Goal: Communication & Community: Share content

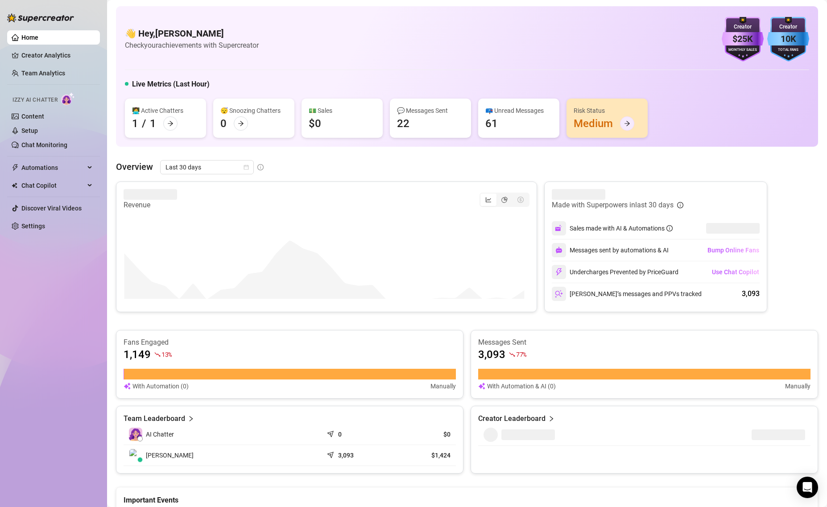
click at [631, 124] on div at bounding box center [627, 123] width 14 height 14
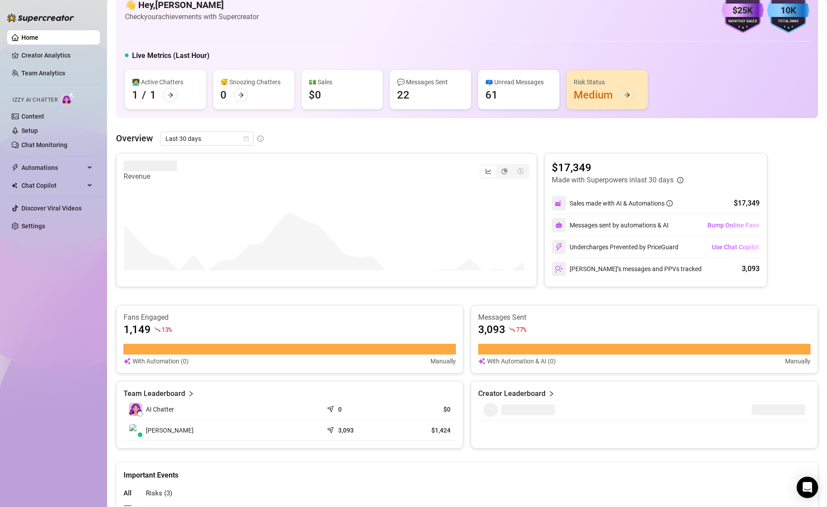
scroll to position [25, 0]
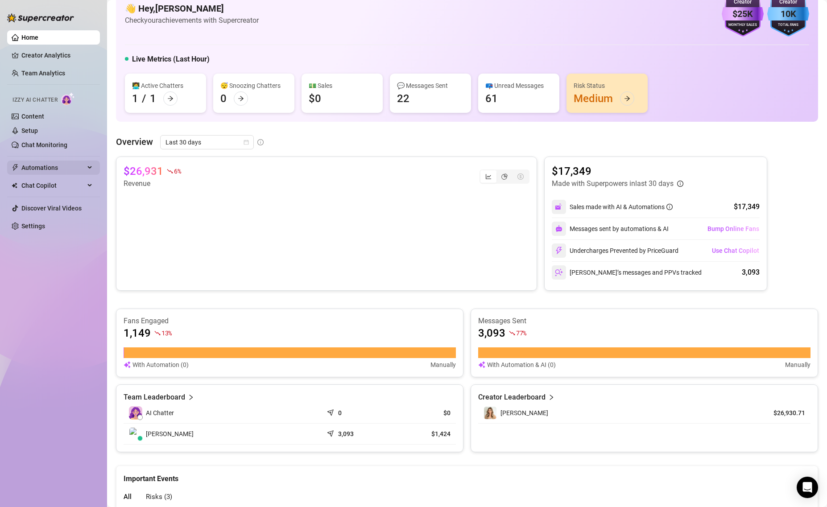
click at [66, 167] on span "Automations" at bounding box center [52, 168] width 63 height 14
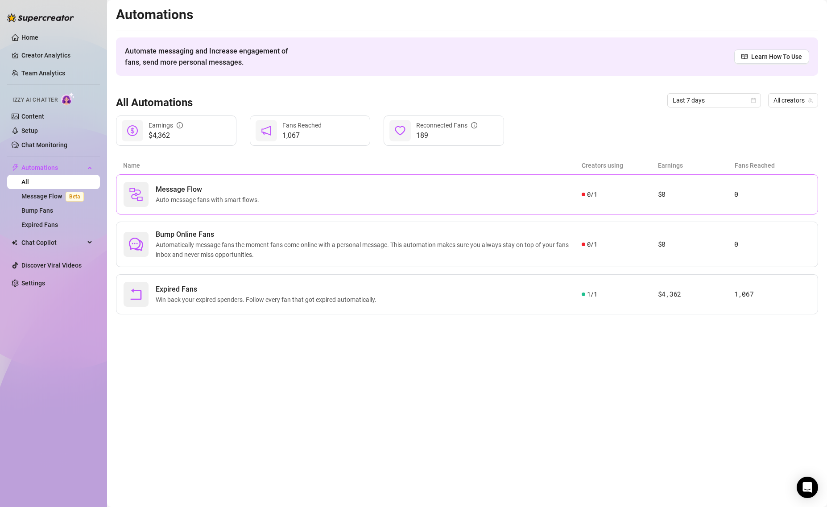
click at [208, 199] on span "Auto-message fans with smart flows." at bounding box center [209, 200] width 107 height 10
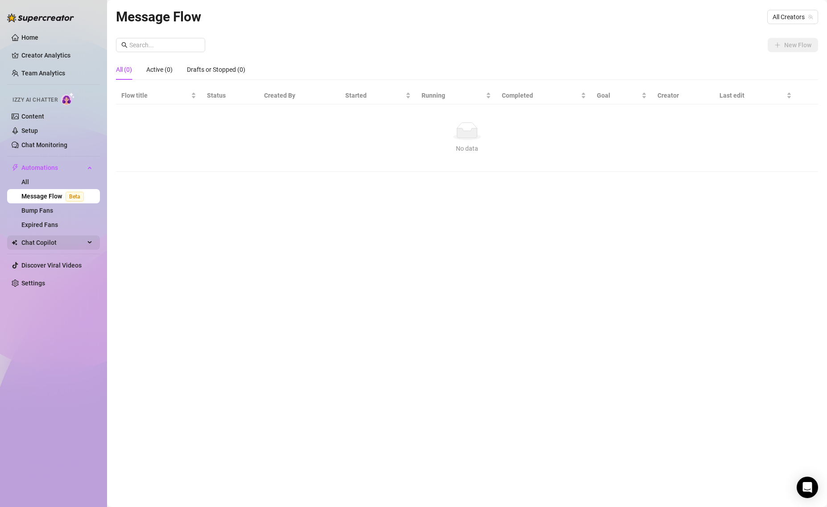
click at [91, 243] on icon at bounding box center [90, 243] width 4 height 0
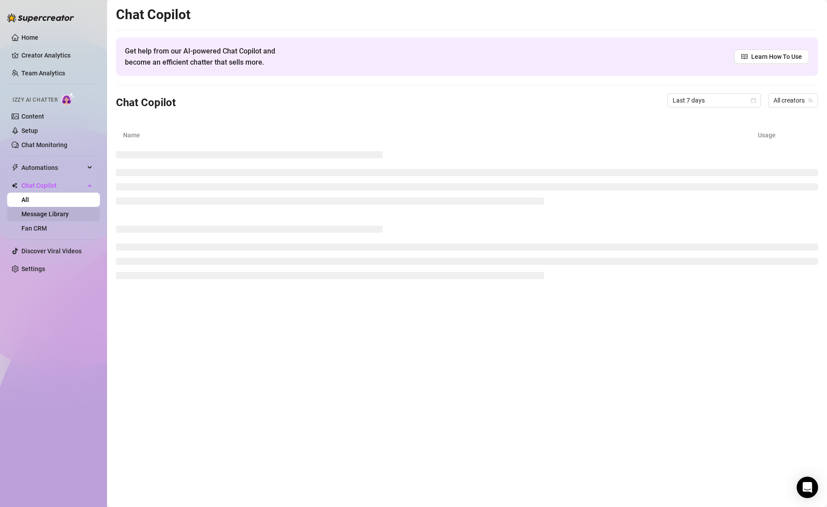
click at [69, 215] on link "Message Library" at bounding box center [44, 214] width 47 height 7
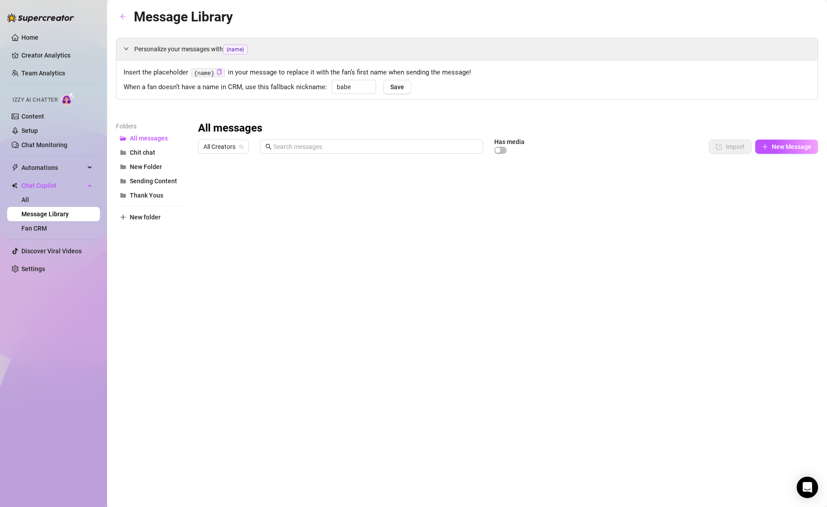
click at [561, 183] on div at bounding box center [508, 257] width 620 height 199
click at [660, 183] on div at bounding box center [508, 257] width 620 height 199
drag, startPoint x: 660, startPoint y: 183, endPoint x: 611, endPoint y: 182, distance: 49.1
click at [611, 182] on div at bounding box center [508, 257] width 620 height 199
click at [207, 182] on div at bounding box center [508, 257] width 620 height 199
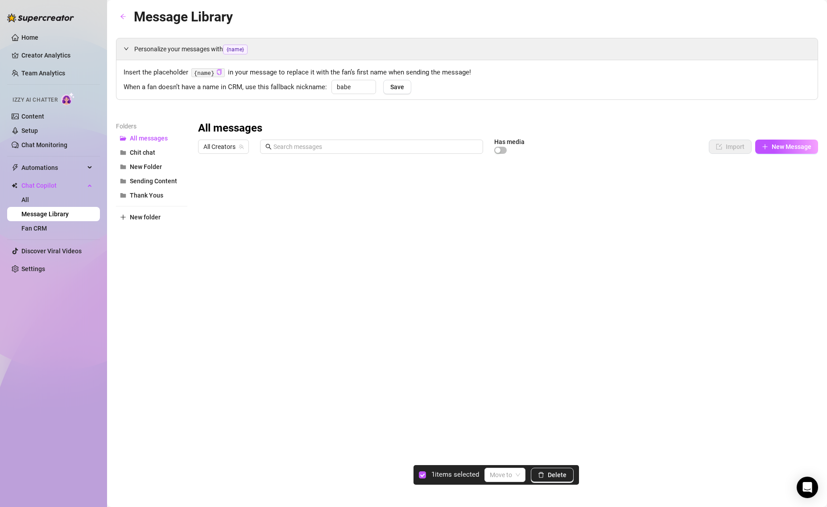
click at [463, 474] on article "1 items selected" at bounding box center [456, 475] width 48 height 11
click at [664, 169] on div at bounding box center [508, 257] width 620 height 199
click at [502, 179] on div at bounding box center [508, 257] width 620 height 199
drag, startPoint x: 490, startPoint y: 183, endPoint x: 388, endPoint y: 179, distance: 101.8
click at [388, 179] on div at bounding box center [508, 257] width 620 height 199
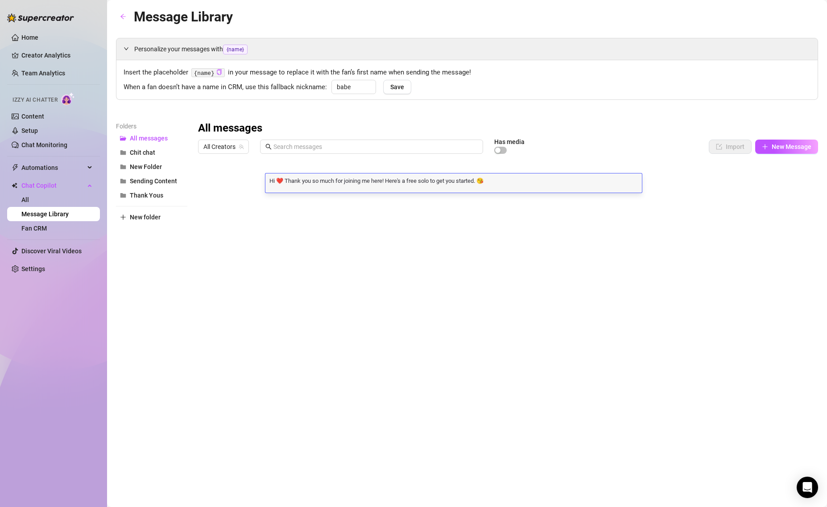
scroll to position [0, 0]
click at [552, 181] on textarea "Hi ❤️ Thank you so much for joining me here! Here's a free solo to get you star…" at bounding box center [454, 180] width 377 height 8
drag, startPoint x: 493, startPoint y: 179, endPoint x: 266, endPoint y: 180, distance: 226.3
click at [266, 180] on textarea "Hi ❤️ Thank you so much for joining me here! Here's a free solo to get you star…" at bounding box center [454, 180] width 377 height 8
click at [513, 181] on textarea "Hi ❤️ Thank you so much for joining me here! Here's a free solo to get you star…" at bounding box center [454, 180] width 377 height 8
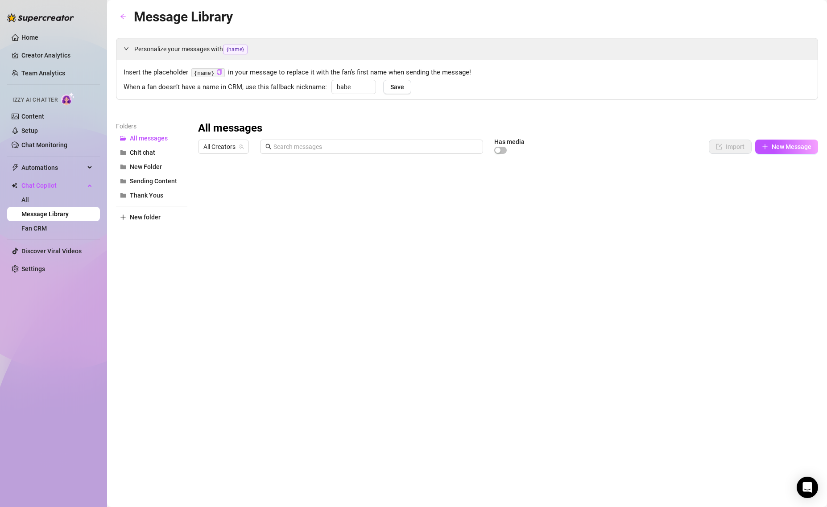
click at [661, 183] on div at bounding box center [508, 257] width 620 height 199
click at [529, 184] on div at bounding box center [508, 257] width 620 height 199
click at [778, 145] on span "New Message" at bounding box center [792, 146] width 40 height 7
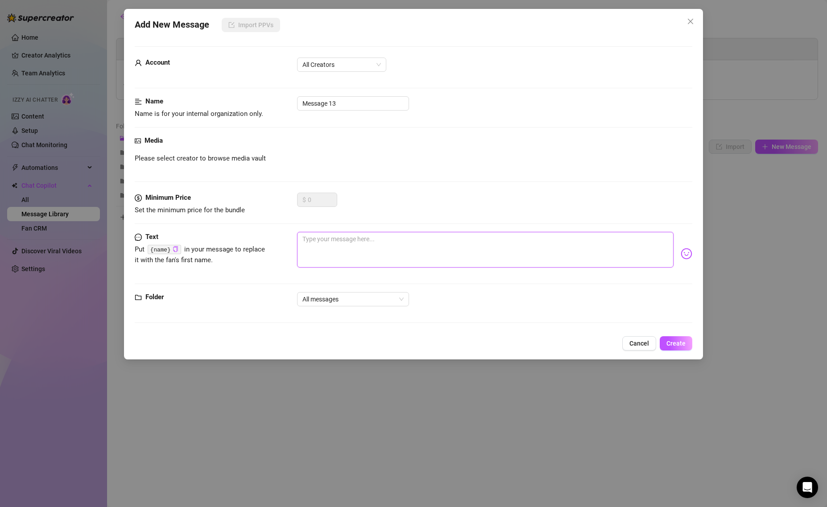
paste textarea "Hi ❤️ Thank you so much for joining me here! Here's a free solo to get you star…"
type textarea "Hi ❤️ Thank you so much for joining me here! Here's a free solo to get you star…"
click at [159, 155] on span "Please select creator to browse media vault" at bounding box center [200, 159] width 131 height 11
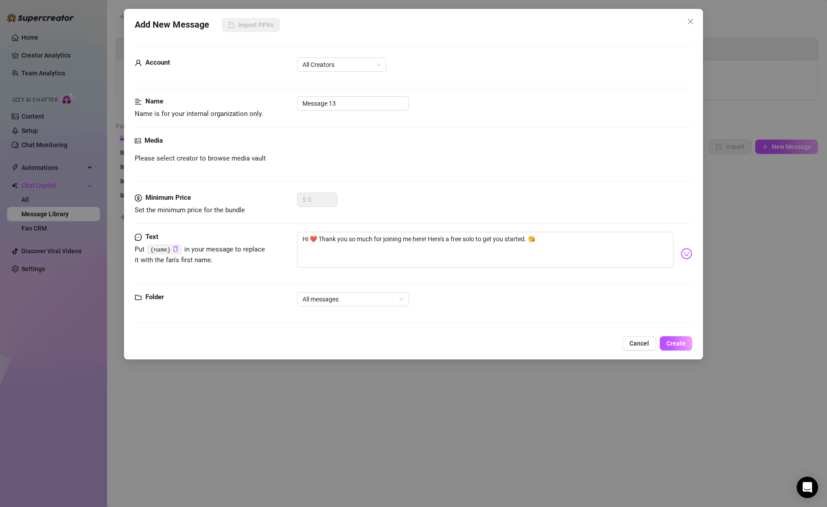
click at [136, 142] on icon "picture" at bounding box center [138, 141] width 6 height 6
click at [230, 155] on span "Please select creator to browse media vault" at bounding box center [200, 159] width 131 height 11
click at [382, 205] on div "$ 0" at bounding box center [494, 204] width 395 height 22
click at [136, 139] on icon "picture" at bounding box center [138, 140] width 6 height 5
click at [250, 160] on span "Please select creator to browse media vault" at bounding box center [200, 159] width 131 height 11
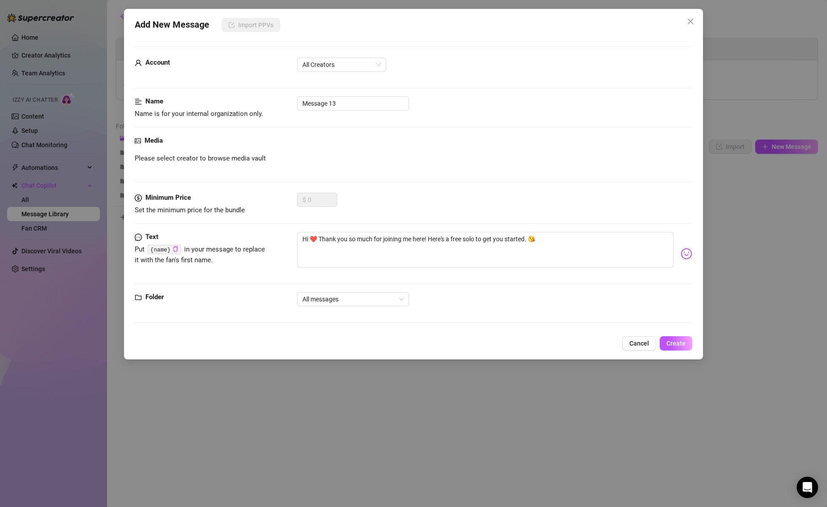
drag, startPoint x: 325, startPoint y: 172, endPoint x: 277, endPoint y: 165, distance: 48.7
click at [324, 172] on div "Media Please select creator to browse media vault" at bounding box center [414, 164] width 558 height 57
click at [231, 158] on span "Please select creator to browse media vault" at bounding box center [200, 159] width 131 height 11
click at [238, 163] on span "Please select creator to browse media vault" at bounding box center [200, 159] width 131 height 11
click at [367, 61] on span "All Creators" at bounding box center [342, 64] width 79 height 13
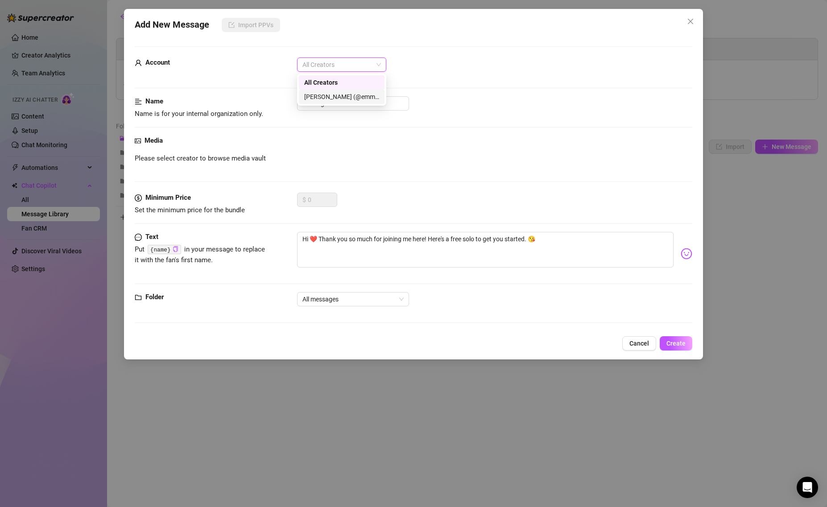
click at [336, 91] on div "[PERSON_NAME] (@emmasirus)" at bounding box center [342, 97] width 86 height 14
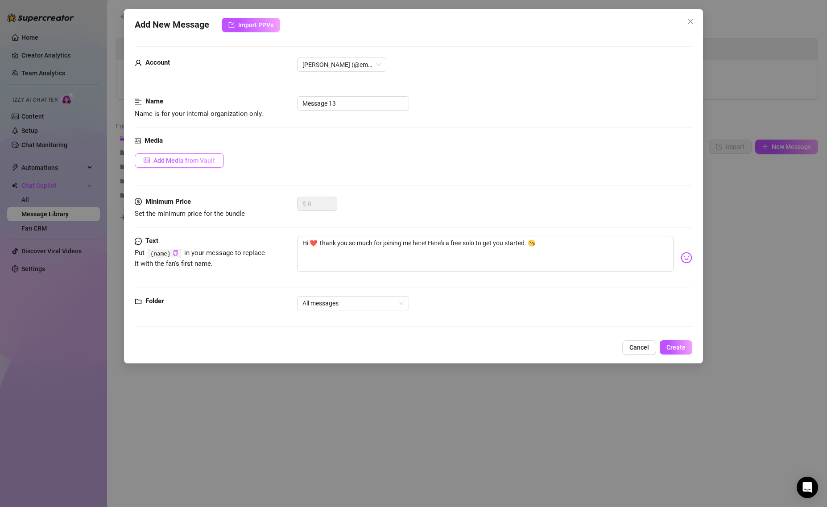
click at [182, 162] on span "Add Media from Vault" at bounding box center [185, 160] width 62 height 7
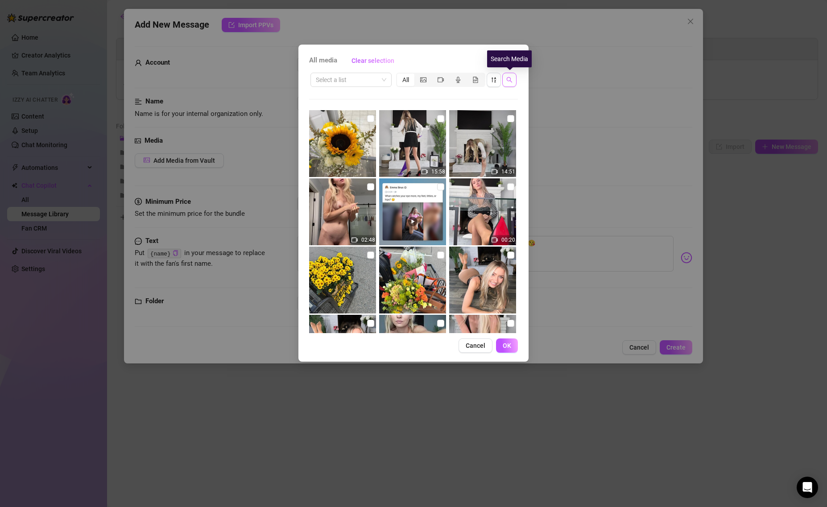
click at [513, 79] on button "button" at bounding box center [510, 80] width 14 height 14
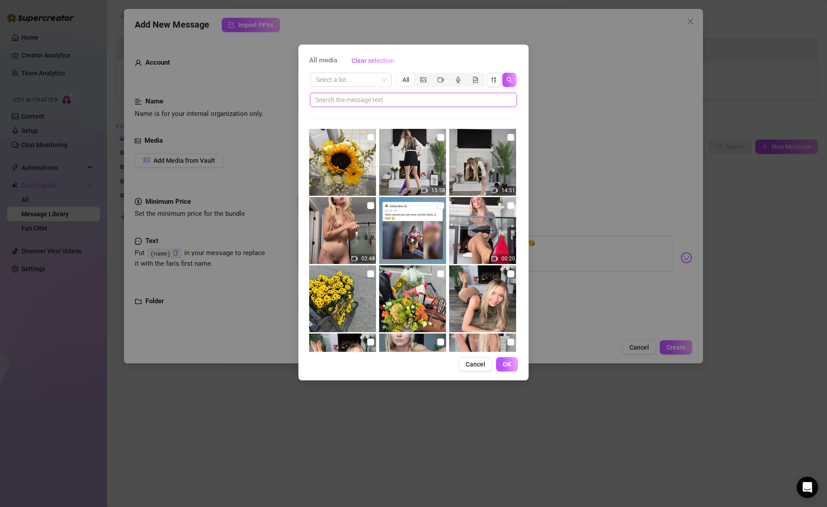
click at [371, 98] on input "text" at bounding box center [410, 100] width 189 height 10
type input "pantyhose"
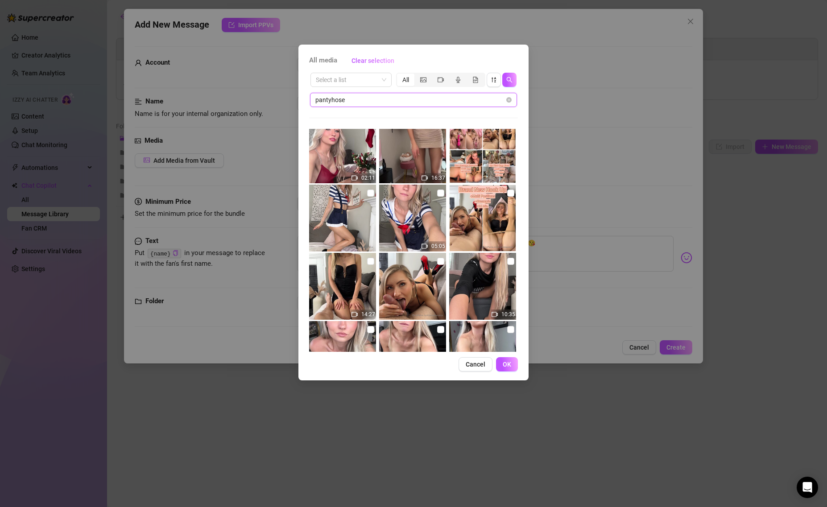
scroll to position [1639, 0]
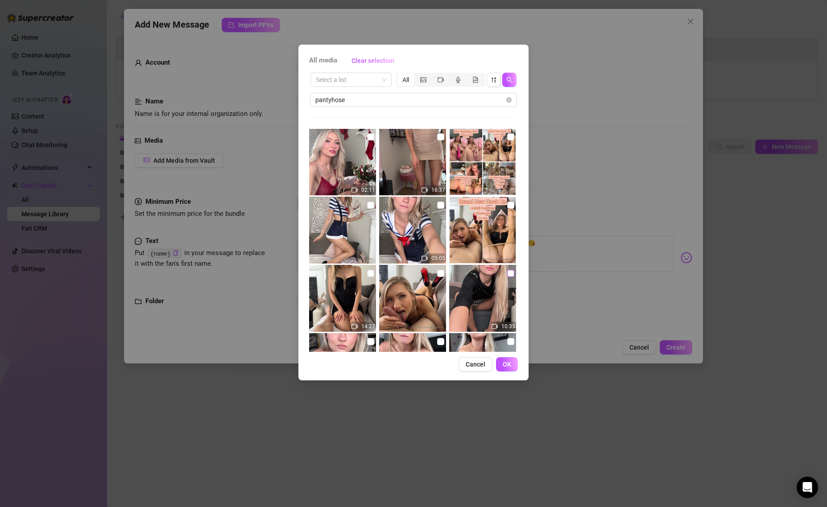
click at [507, 274] on input "checkbox" at bounding box center [510, 273] width 7 height 7
checkbox input "true"
click at [511, 365] on span "OK" at bounding box center [507, 364] width 8 height 7
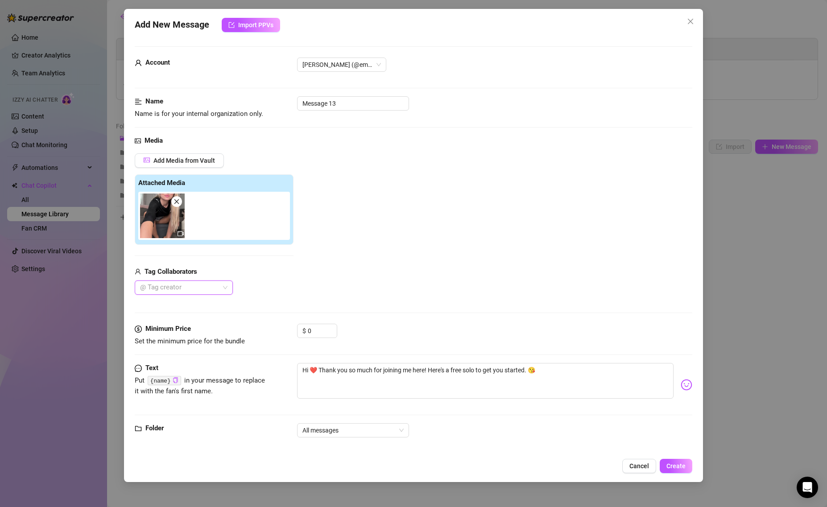
click at [217, 288] on div at bounding box center [179, 288] width 85 height 12
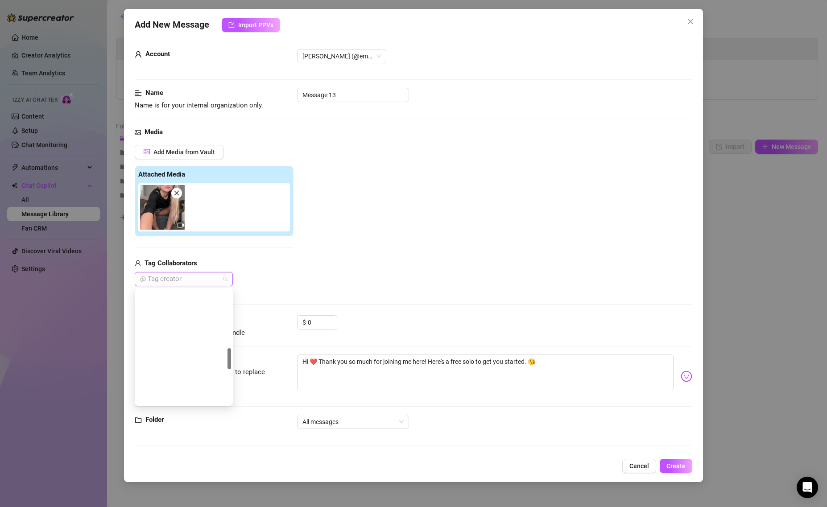
scroll to position [312, 0]
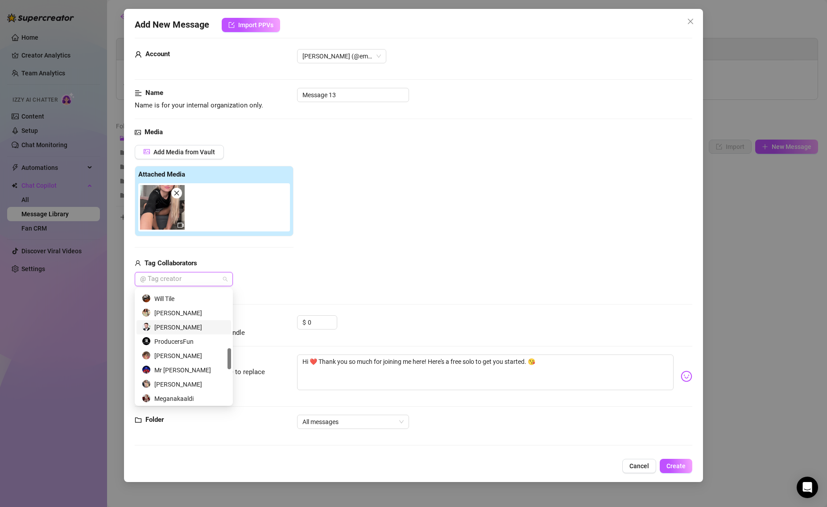
click at [371, 268] on div "Add Media from Vault Attached Media Tag Collaborators @ Tag creator" at bounding box center [414, 216] width 558 height 142
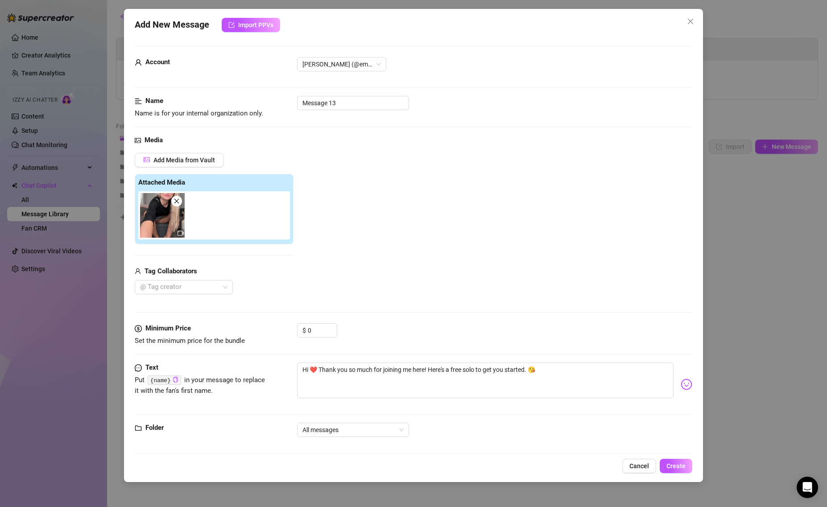
scroll to position [0, 0]
click at [358, 97] on form "Account [PERSON_NAME] (@emmasirus) Name Name is for your internal organization …" at bounding box center [414, 254] width 558 height 416
click at [355, 101] on input "Message 13" at bounding box center [353, 103] width 112 height 14
drag, startPoint x: 353, startPoint y: 101, endPoint x: 285, endPoint y: 100, distance: 67.4
click at [285, 100] on div "Name Name is for your internal organization only. Message 13" at bounding box center [414, 107] width 558 height 23
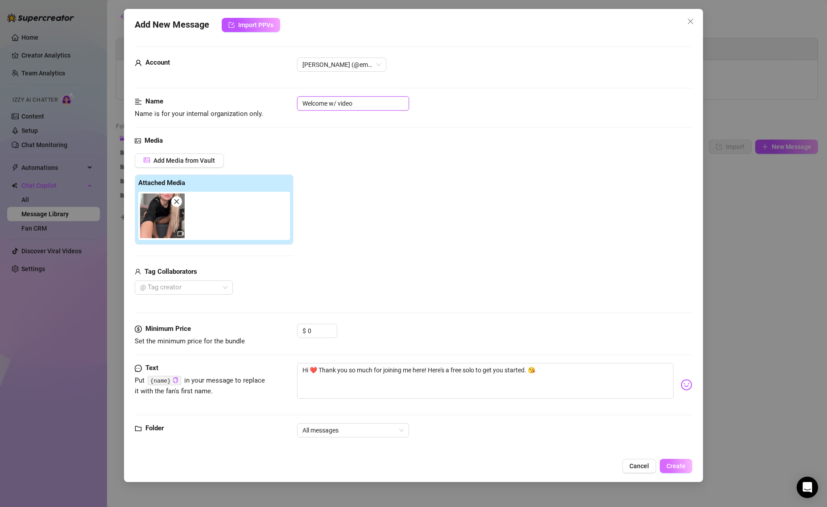
type input "Welcome w/ video"
click at [678, 468] on span "Create" at bounding box center [676, 466] width 19 height 7
